Goal: Task Accomplishment & Management: Manage account settings

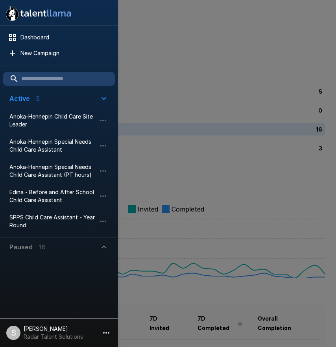
click at [219, 48] on div at bounding box center [168, 173] width 336 height 347
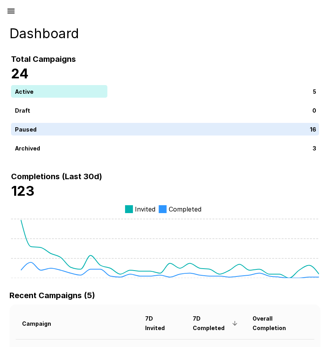
click at [9, 10] on icon "button" at bounding box center [10, 10] width 9 height 9
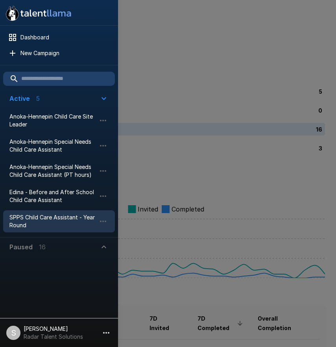
click at [33, 221] on span "SPPS Child Care Assistant - Year Round" at bounding box center [52, 221] width 87 height 16
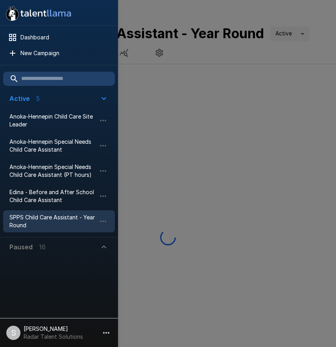
click at [196, 59] on div at bounding box center [168, 173] width 336 height 347
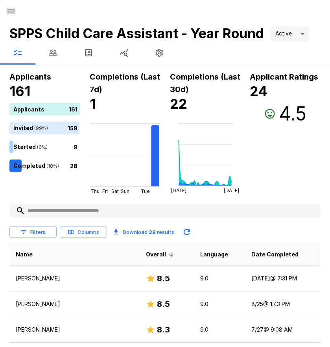
click at [54, 56] on icon "button" at bounding box center [52, 52] width 9 height 9
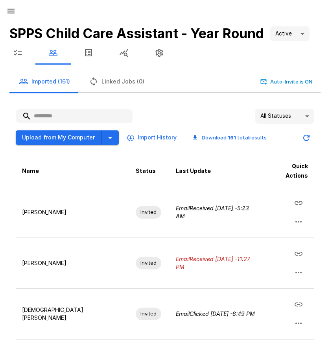
click at [63, 118] on input "text" at bounding box center [74, 116] width 117 height 14
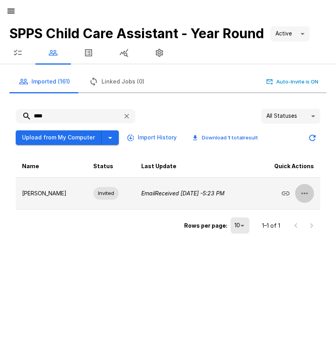
click at [311, 194] on button "button" at bounding box center [304, 193] width 19 height 19
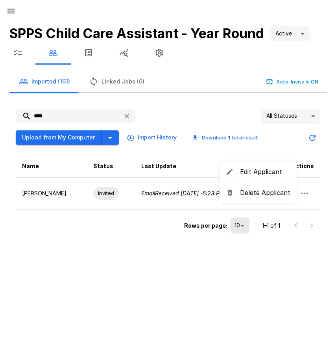
click at [266, 196] on span "Delete Applicant" at bounding box center [265, 192] width 50 height 9
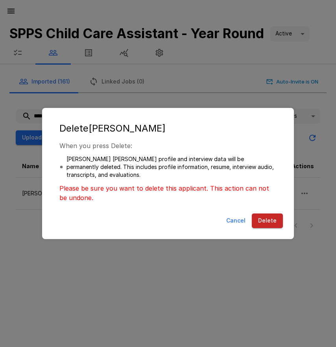
click at [267, 217] on button "Delete" at bounding box center [267, 220] width 31 height 15
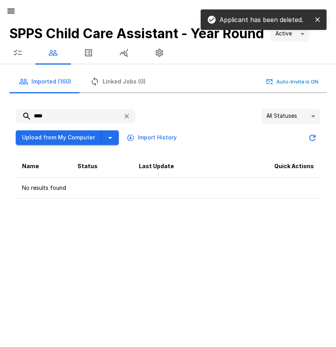
drag, startPoint x: 44, startPoint y: 115, endPoint x: 22, endPoint y: 115, distance: 21.7
click at [22, 115] on input "****" at bounding box center [66, 116] width 101 height 14
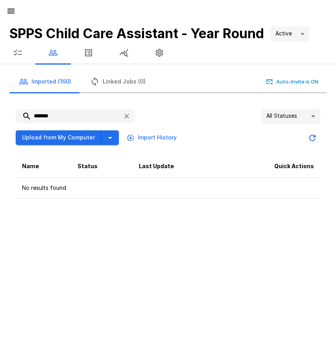
drag, startPoint x: 67, startPoint y: 117, endPoint x: 29, endPoint y: 118, distance: 38.6
click at [29, 118] on input "*******" at bounding box center [66, 116] width 101 height 14
type input "*"
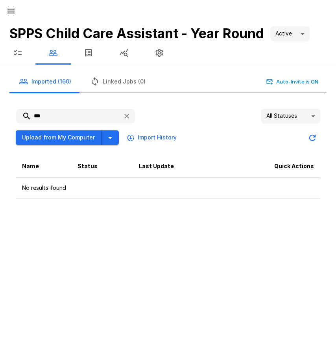
type input "***"
click at [23, 52] on button "button" at bounding box center [17, 53] width 35 height 22
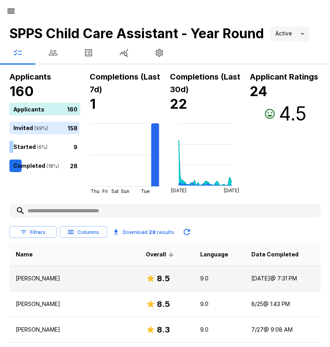
click at [46, 275] on p "[PERSON_NAME]" at bounding box center [75, 278] width 118 height 8
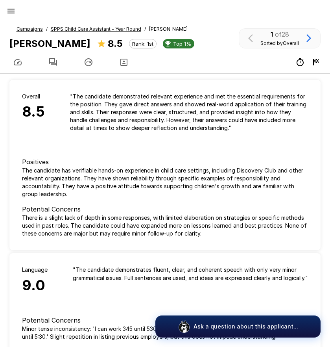
click at [51, 64] on icon "button" at bounding box center [53, 62] width 8 height 8
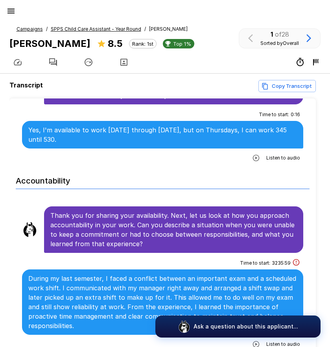
scroll to position [866, 0]
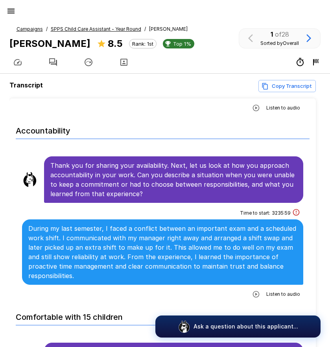
click at [256, 290] on icon "button" at bounding box center [256, 294] width 8 height 8
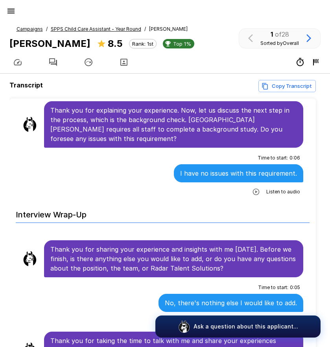
scroll to position [1267, 0]
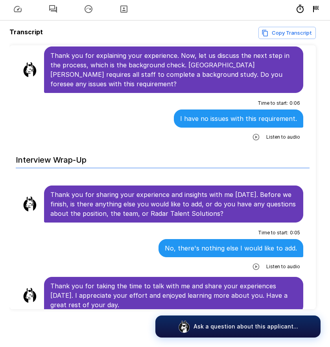
scroll to position [22, 0]
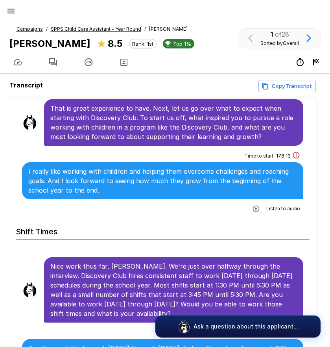
scroll to position [598, 0]
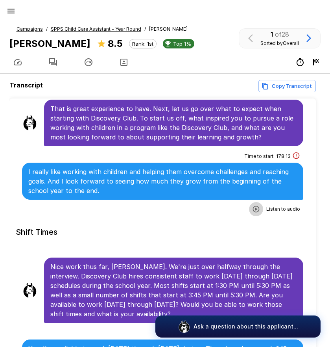
click at [252, 205] on icon "button" at bounding box center [256, 209] width 8 height 8
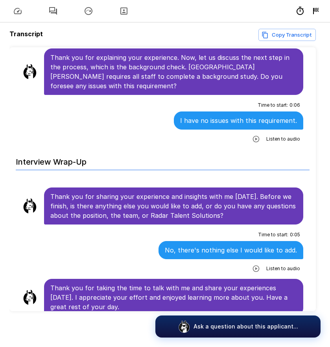
scroll to position [53, 0]
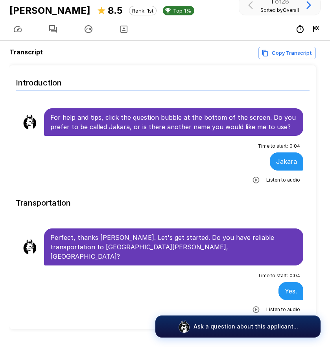
scroll to position [14, 0]
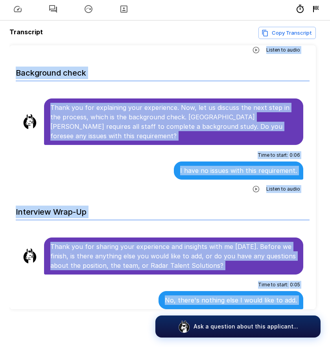
scroll to position [1267, 0]
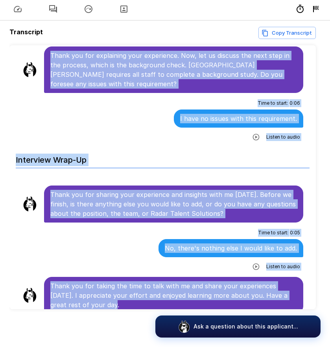
drag, startPoint x: 52, startPoint y: 150, endPoint x: 237, endPoint y: 301, distance: 239.5
click at [129, 147] on h6 "Interview Wrap-Up" at bounding box center [163, 157] width 294 height 21
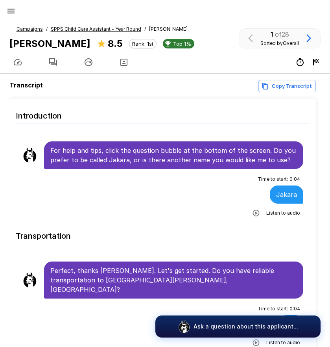
click at [24, 27] on u "Campaigns" at bounding box center [30, 29] width 26 height 6
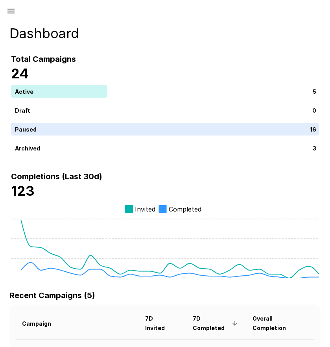
click at [14, 12] on icon "button" at bounding box center [10, 10] width 9 height 9
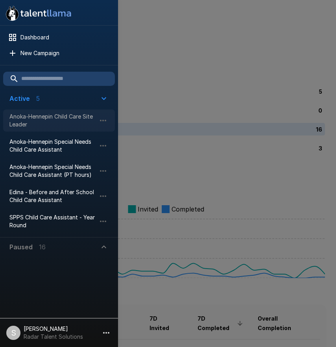
click at [54, 118] on span "Anoka-Hennepin Child Care Site Leader" at bounding box center [52, 121] width 87 height 16
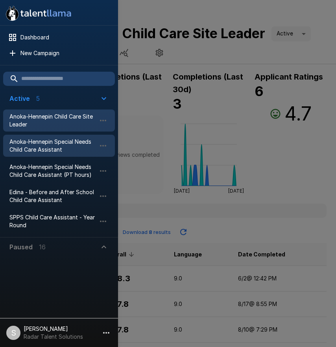
click at [47, 150] on span "Anoka-Hennepin Special Needs Child Care Assistant" at bounding box center [52, 146] width 87 height 16
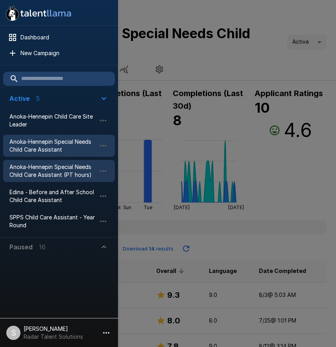
click at [32, 174] on span "Anoka-Hennepin Special Needs Child Care Assistant (PT hours)" at bounding box center [52, 171] width 87 height 16
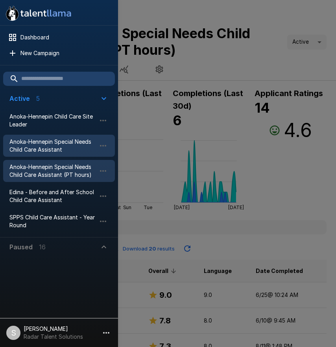
click at [39, 146] on span "Anoka-Hennepin Special Needs Child Care Assistant" at bounding box center [52, 146] width 87 height 16
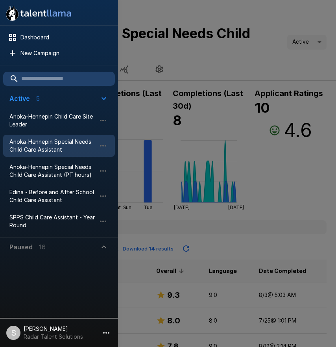
click at [294, 215] on div at bounding box center [168, 173] width 336 height 347
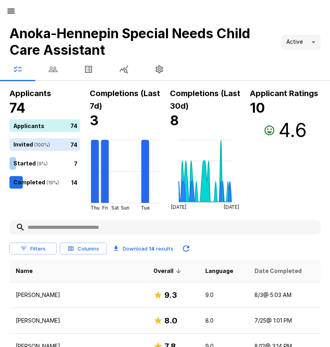
click at [255, 270] on span "Date Completed" at bounding box center [278, 270] width 47 height 9
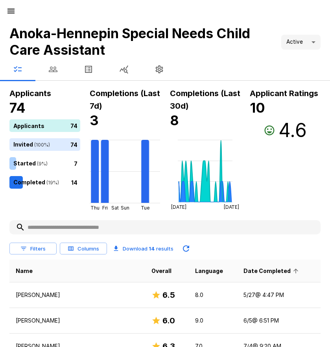
click at [250, 270] on span "Date Completed" at bounding box center [272, 270] width 57 height 9
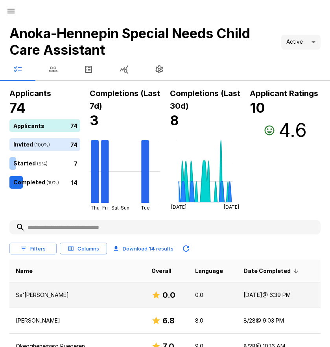
click at [163, 295] on h6 "0.0" at bounding box center [169, 295] width 13 height 13
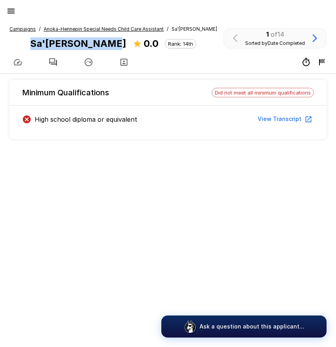
drag, startPoint x: 33, startPoint y: 43, endPoint x: 109, endPoint y: 47, distance: 76.1
click at [109, 47] on div "Campaigns / Anoka-Hennepin Special Needs Child Care Assistant / Sa'[PERSON_NAME…" at bounding box center [113, 38] width 208 height 26
copy b "Sa'[PERSON_NAME]"
click at [54, 63] on icon "button" at bounding box center [52, 61] width 9 height 9
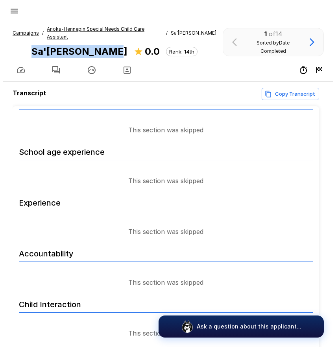
scroll to position [315, 0]
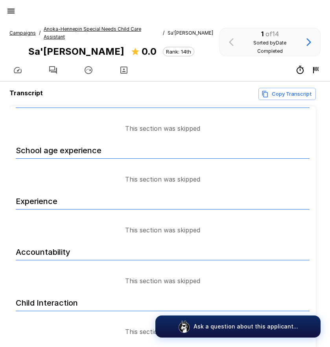
click at [19, 9] on div at bounding box center [165, 9] width 330 height 19
click at [13, 10] on icon "button" at bounding box center [10, 10] width 9 height 9
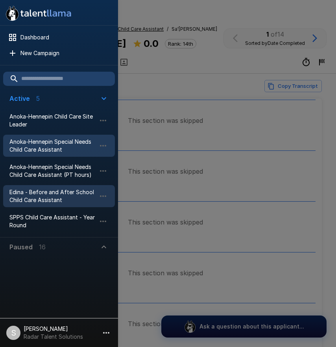
click at [35, 191] on span "Edina - Before and After School Child Care Assistant" at bounding box center [52, 196] width 87 height 16
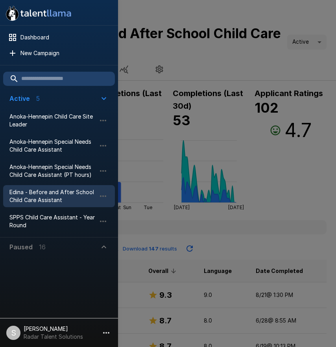
click at [251, 67] on div at bounding box center [168, 173] width 336 height 347
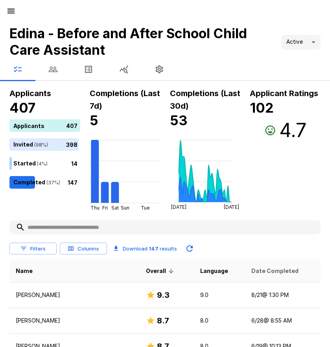
click at [267, 269] on span "Date Completed" at bounding box center [275, 270] width 47 height 9
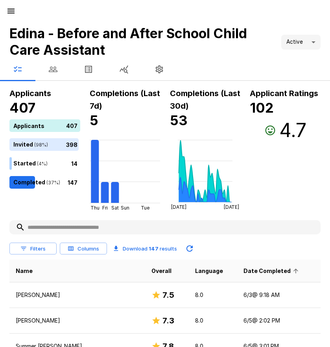
click at [267, 269] on span "Date Completed" at bounding box center [272, 270] width 57 height 9
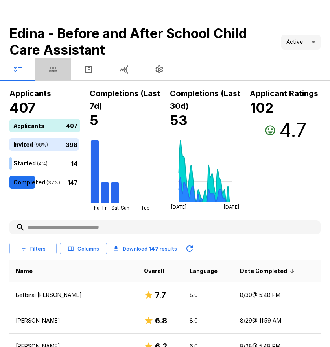
click at [60, 73] on button "button" at bounding box center [52, 69] width 35 height 22
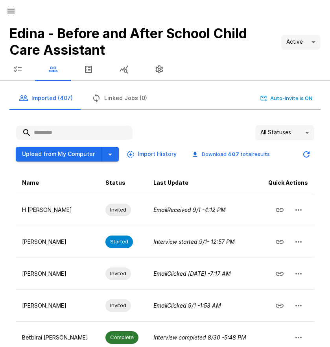
click at [87, 130] on input "text" at bounding box center [74, 133] width 117 height 14
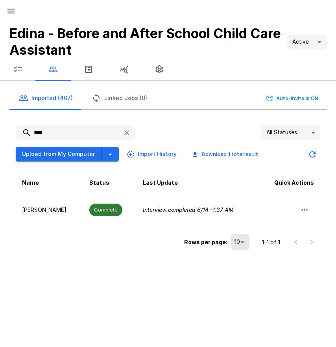
drag, startPoint x: 54, startPoint y: 130, endPoint x: 15, endPoint y: 130, distance: 39.4
click at [15, 130] on div "**** All Statuses ** Upload from My Computer Import History Download 1 total re…" at bounding box center [167, 189] width 317 height 140
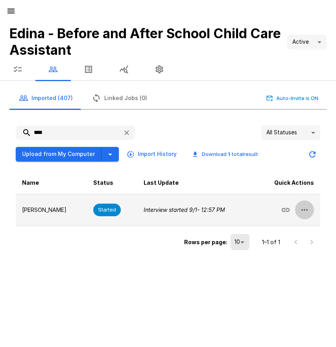
click at [298, 208] on button "button" at bounding box center [304, 209] width 19 height 19
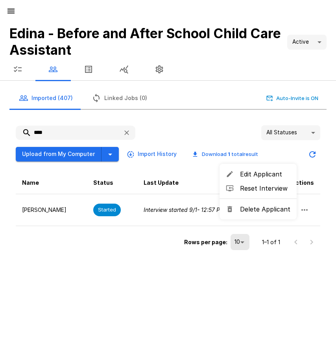
click at [278, 212] on span "Delete Applicant" at bounding box center [265, 208] width 50 height 9
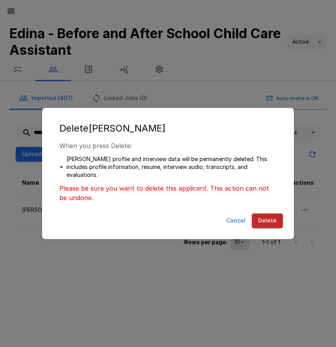
click at [268, 219] on button "Delete" at bounding box center [267, 220] width 31 height 15
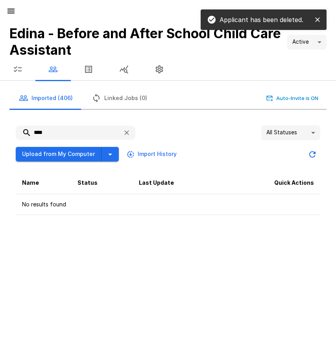
drag, startPoint x: 52, startPoint y: 134, endPoint x: 29, endPoint y: 133, distance: 23.7
click at [29, 133] on input "****" at bounding box center [66, 133] width 101 height 14
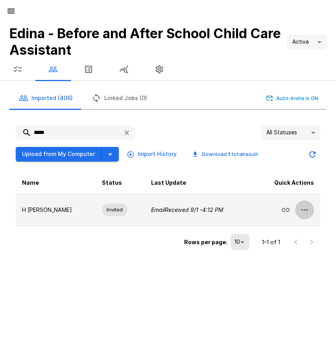
click at [302, 211] on icon "button" at bounding box center [304, 209] width 9 height 9
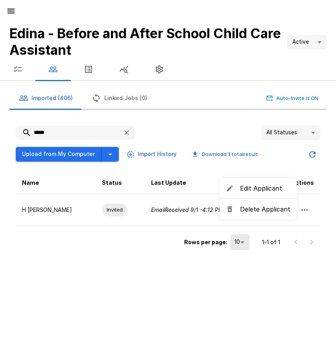
click at [276, 213] on span "Delete Applicant" at bounding box center [265, 208] width 50 height 9
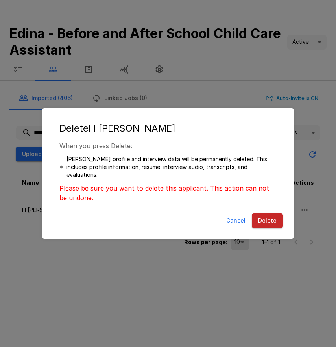
click at [265, 218] on button "Delete" at bounding box center [267, 220] width 31 height 15
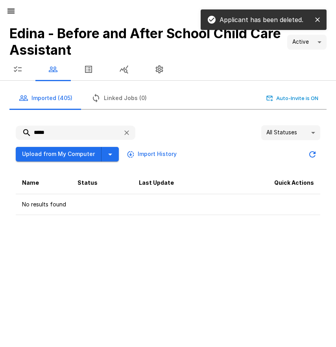
drag, startPoint x: 56, startPoint y: 130, endPoint x: 24, endPoint y: 131, distance: 31.1
click at [25, 131] on input "*****" at bounding box center [66, 133] width 101 height 14
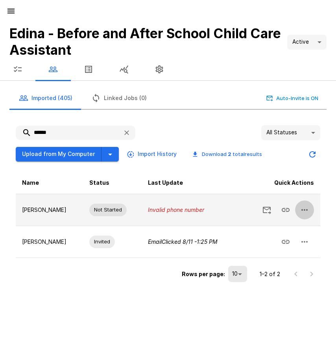
click at [302, 212] on icon "button" at bounding box center [304, 209] width 9 height 9
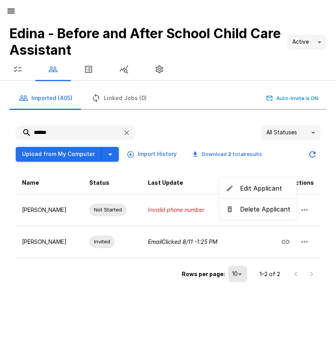
click at [283, 211] on span "Delete Applicant" at bounding box center [265, 208] width 50 height 9
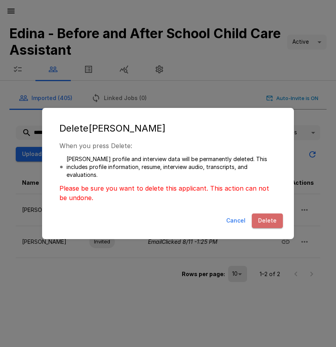
click at [269, 217] on button "Delete" at bounding box center [267, 220] width 31 height 15
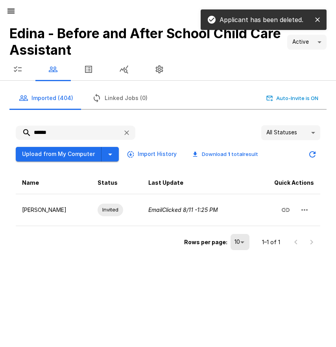
drag, startPoint x: 65, startPoint y: 131, endPoint x: 18, endPoint y: 131, distance: 47.3
click at [18, 131] on input "******" at bounding box center [66, 133] width 101 height 14
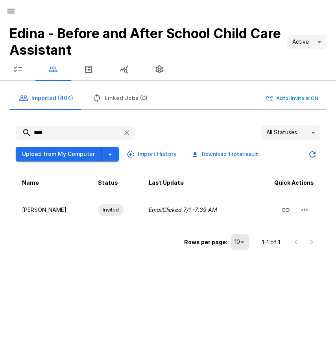
drag, startPoint x: 27, startPoint y: 130, endPoint x: 20, endPoint y: 130, distance: 7.1
click at [20, 130] on input "****" at bounding box center [66, 133] width 101 height 14
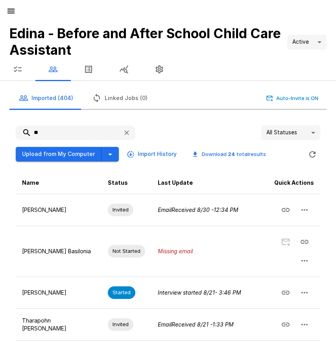
type input "*"
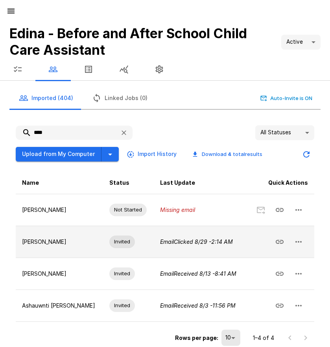
click at [296, 242] on icon "button" at bounding box center [298, 241] width 9 height 9
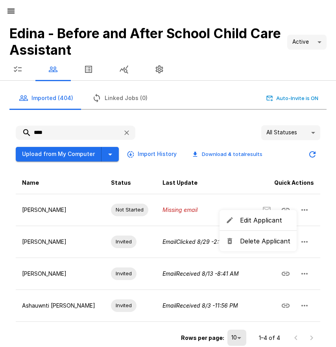
click at [270, 243] on span "Delete Applicant" at bounding box center [265, 240] width 50 height 9
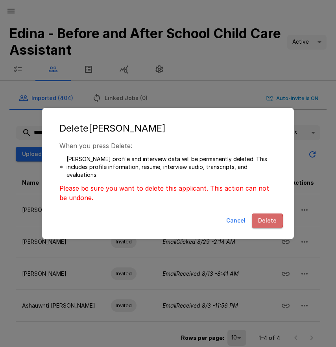
click at [265, 221] on button "Delete" at bounding box center [267, 220] width 31 height 15
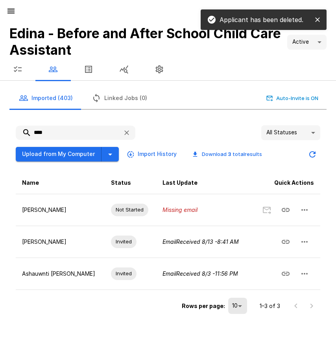
drag, startPoint x: 50, startPoint y: 134, endPoint x: 18, endPoint y: 133, distance: 31.9
click at [18, 133] on input "****" at bounding box center [66, 133] width 101 height 14
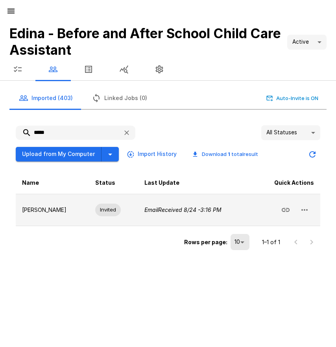
click at [311, 211] on button "button" at bounding box center [304, 209] width 19 height 19
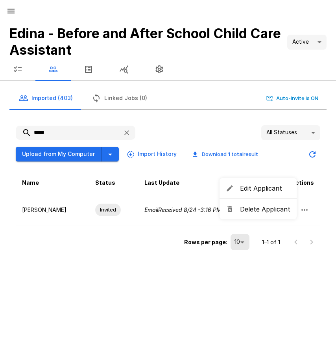
click at [263, 192] on span "Edit Applicant" at bounding box center [265, 187] width 50 height 9
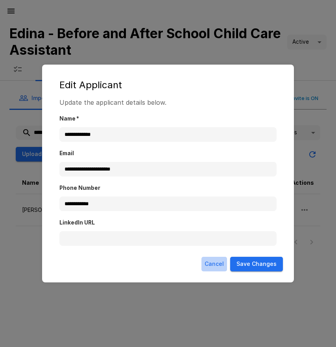
drag, startPoint x: 218, startPoint y: 262, endPoint x: 229, endPoint y: 256, distance: 13.0
click at [218, 262] on button "Cancel" at bounding box center [215, 264] width 26 height 15
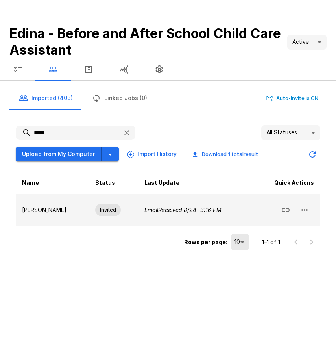
click at [309, 207] on icon "button" at bounding box center [304, 209] width 9 height 9
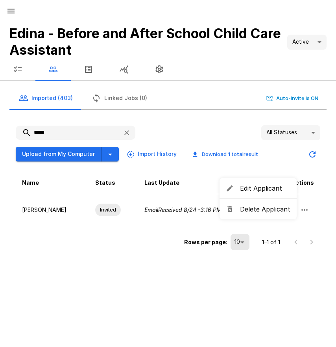
click at [250, 208] on span "Delete Applicant" at bounding box center [265, 208] width 50 height 9
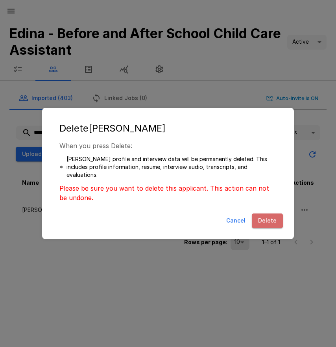
click at [267, 218] on button "Delete" at bounding box center [267, 220] width 31 height 15
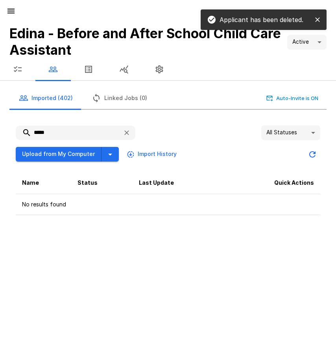
click at [19, 133] on input "*****" at bounding box center [66, 133] width 101 height 14
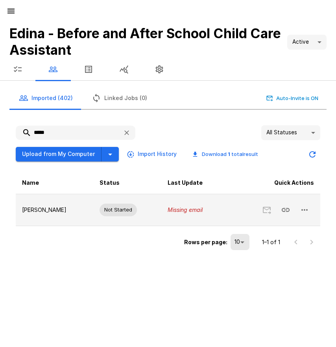
click at [304, 210] on icon "button" at bounding box center [305, 210] width 6 height 2
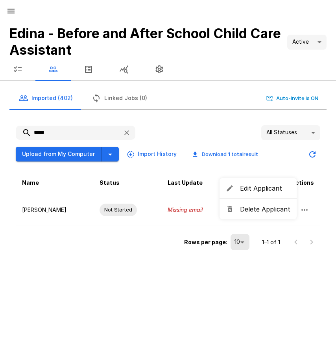
click at [282, 212] on span "Delete Applicant" at bounding box center [265, 208] width 50 height 9
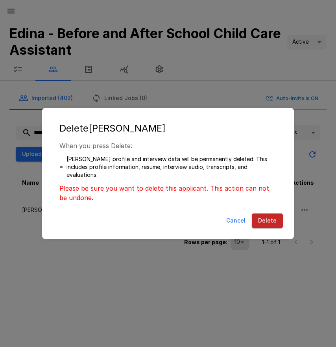
click at [265, 218] on button "Delete" at bounding box center [267, 220] width 31 height 15
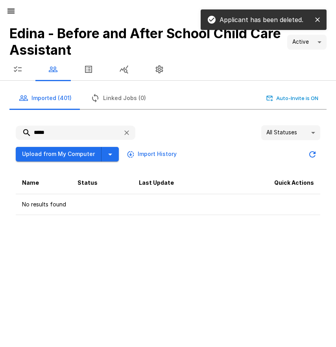
drag, startPoint x: 45, startPoint y: 129, endPoint x: 6, endPoint y: 132, distance: 39.9
click at [4, 132] on div "***** All Statuses ** Upload from My Computer Import History Name Status Last U…" at bounding box center [165, 167] width 324 height 109
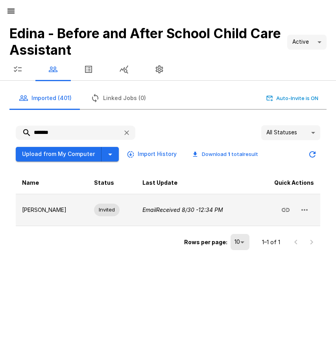
click at [306, 204] on button "button" at bounding box center [304, 209] width 19 height 19
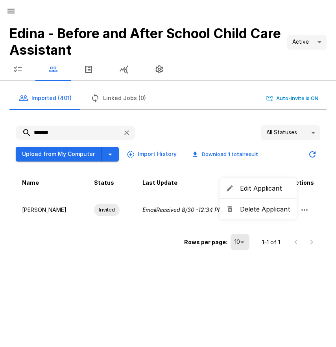
click at [277, 209] on span "Delete Applicant" at bounding box center [265, 208] width 50 height 9
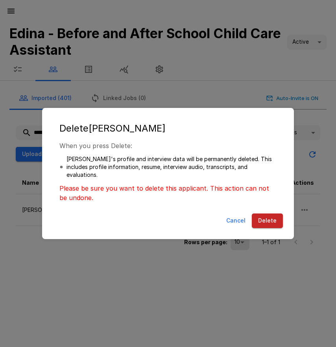
drag, startPoint x: 268, startPoint y: 216, endPoint x: 254, endPoint y: 215, distance: 14.2
click at [268, 217] on button "Delete" at bounding box center [267, 220] width 31 height 15
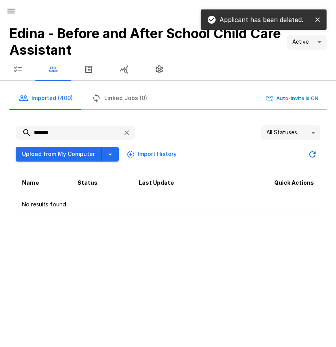
drag, startPoint x: 56, startPoint y: 137, endPoint x: 24, endPoint y: 137, distance: 32.3
click at [24, 137] on input "*******" at bounding box center [66, 133] width 101 height 14
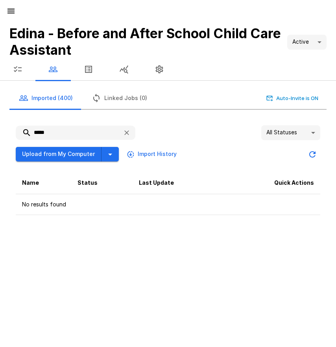
drag, startPoint x: 39, startPoint y: 131, endPoint x: 57, endPoint y: 132, distance: 18.1
click at [57, 132] on input "*****" at bounding box center [66, 133] width 101 height 14
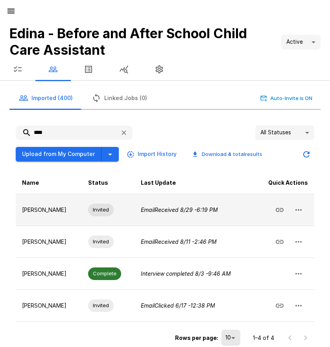
click at [294, 211] on icon "button" at bounding box center [298, 209] width 9 height 9
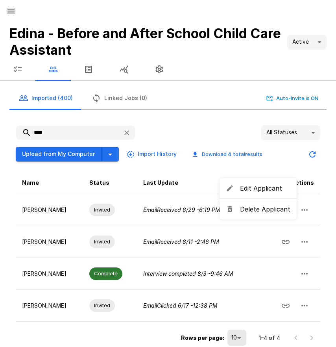
click at [275, 214] on li "Delete Applicant" at bounding box center [258, 209] width 77 height 14
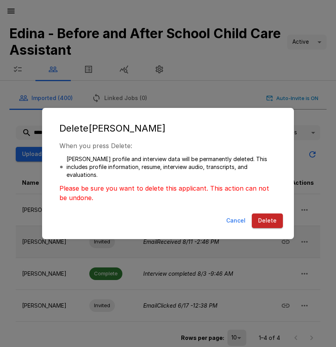
click at [263, 220] on button "Delete" at bounding box center [267, 220] width 31 height 15
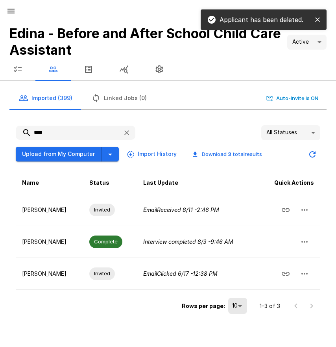
drag, startPoint x: 53, startPoint y: 129, endPoint x: 21, endPoint y: 133, distance: 32.1
click at [21, 133] on input "****" at bounding box center [66, 133] width 101 height 14
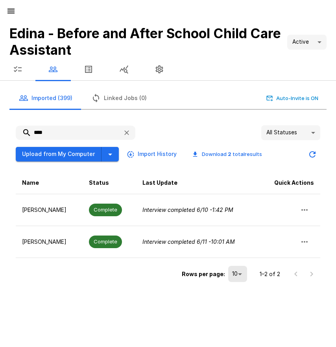
drag, startPoint x: 48, startPoint y: 133, endPoint x: 18, endPoint y: 130, distance: 30.4
click at [18, 130] on input "****" at bounding box center [66, 133] width 101 height 14
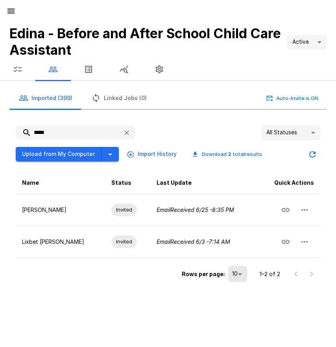
type input "*****"
